Goal: Navigation & Orientation: Find specific page/section

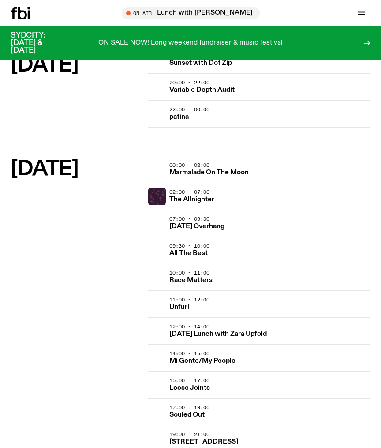
scroll to position [1820, 0]
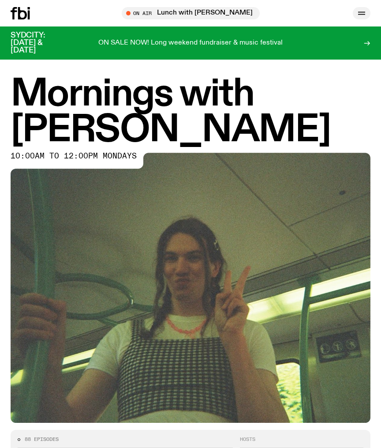
click at [361, 12] on icon "button" at bounding box center [361, 12] width 7 height 0
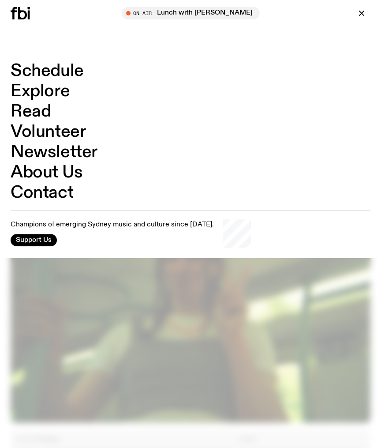
click at [61, 68] on link "Schedule" at bounding box center [47, 71] width 73 height 17
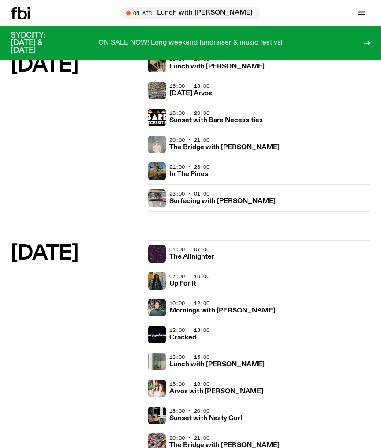
scroll to position [579, 0]
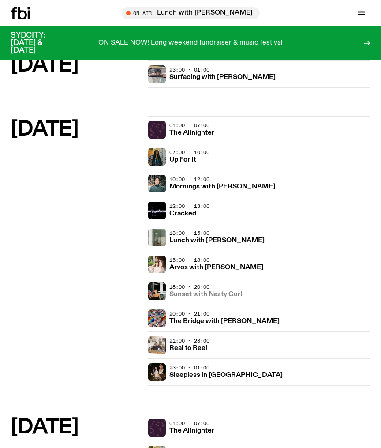
click at [183, 292] on h3 "Sunset with Nazty Gurl" at bounding box center [205, 294] width 73 height 7
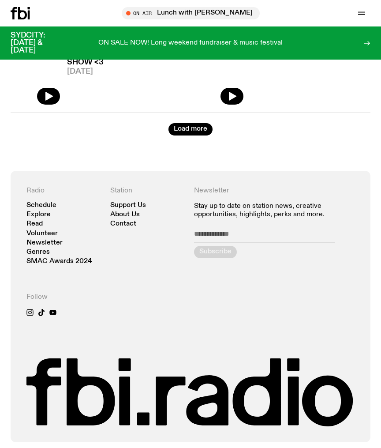
scroll to position [1747, 0]
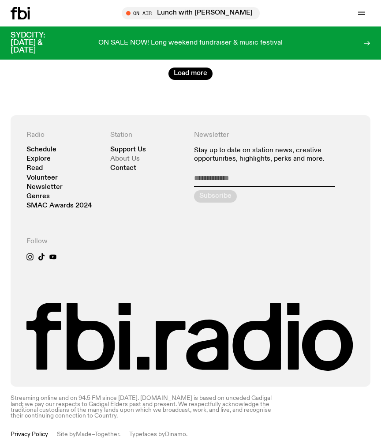
click at [127, 159] on link "About Us" at bounding box center [125, 159] width 30 height 7
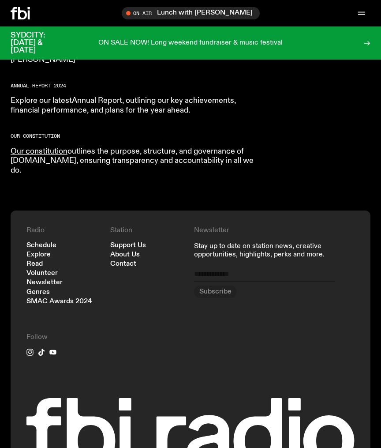
scroll to position [965, 0]
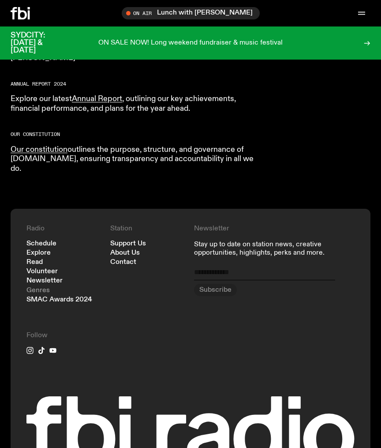
click at [39, 287] on link "Genres" at bounding box center [37, 290] width 23 height 7
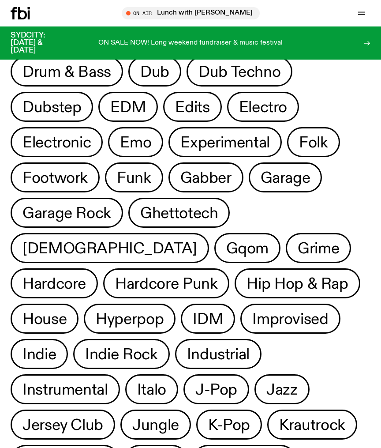
scroll to position [417, 0]
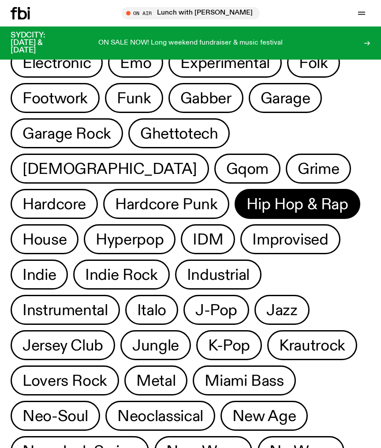
click at [247, 195] on span "Hip Hop & Rap" at bounding box center [297, 203] width 101 height 17
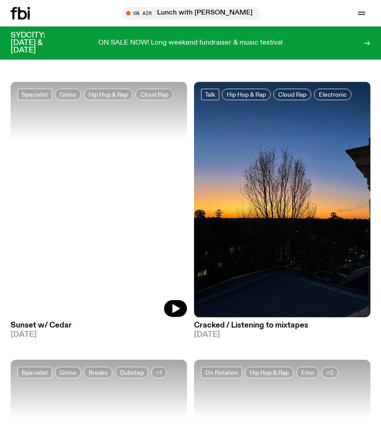
scroll to position [951, 0]
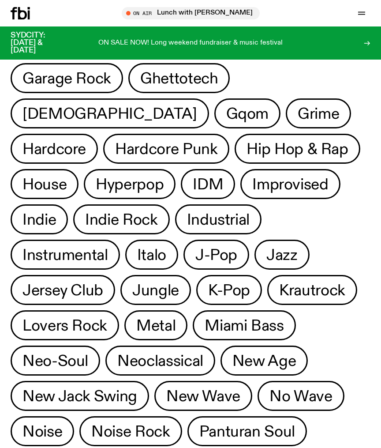
scroll to position [426, 0]
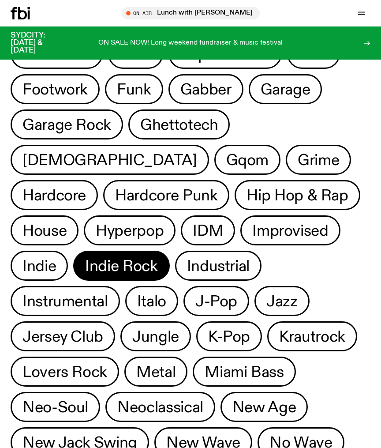
click at [85, 257] on span "Indie Rock" at bounding box center [121, 265] width 72 height 17
